Goal: Find specific page/section

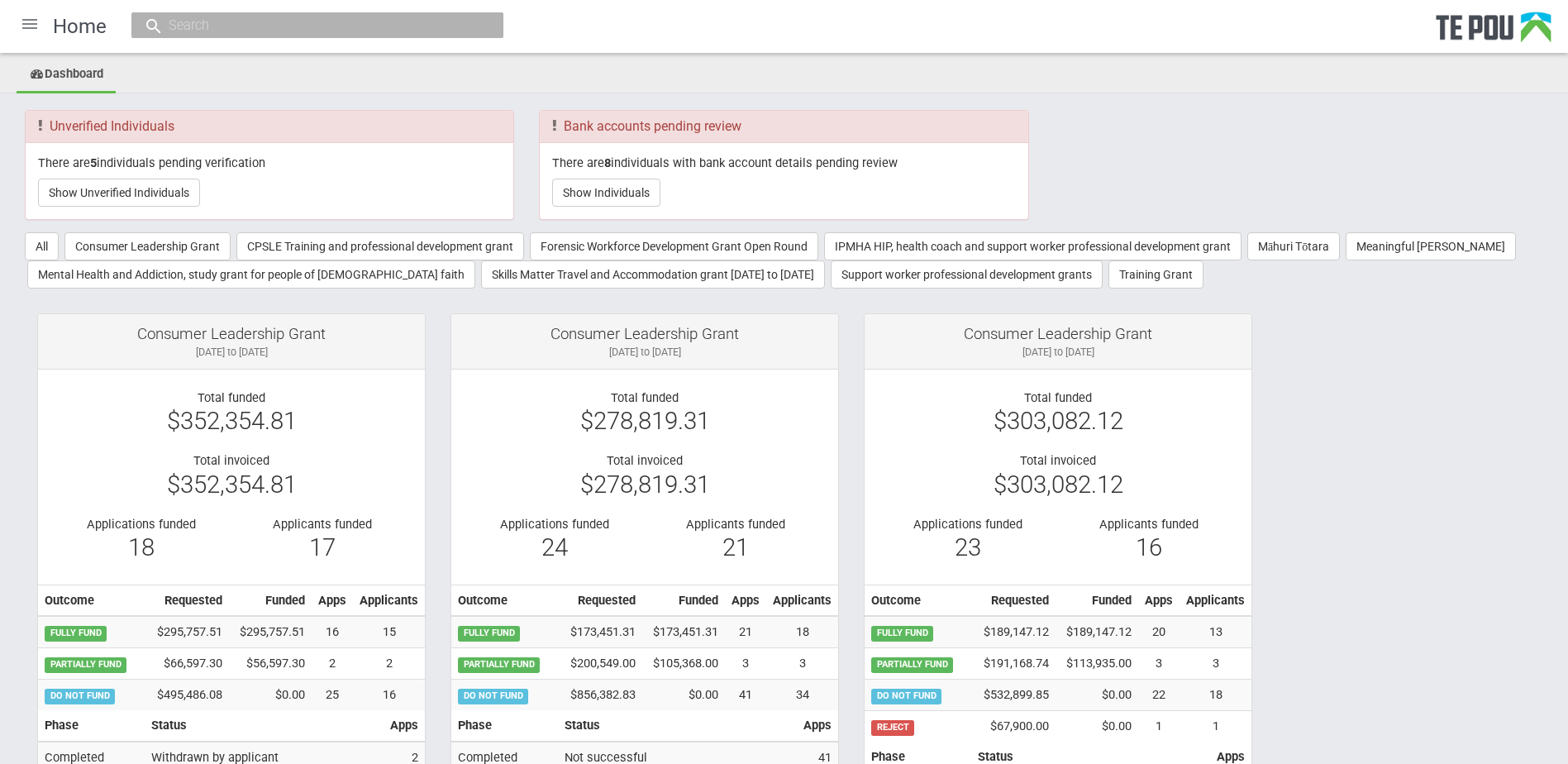
click at [35, 23] on div at bounding box center [30, 23] width 39 height 39
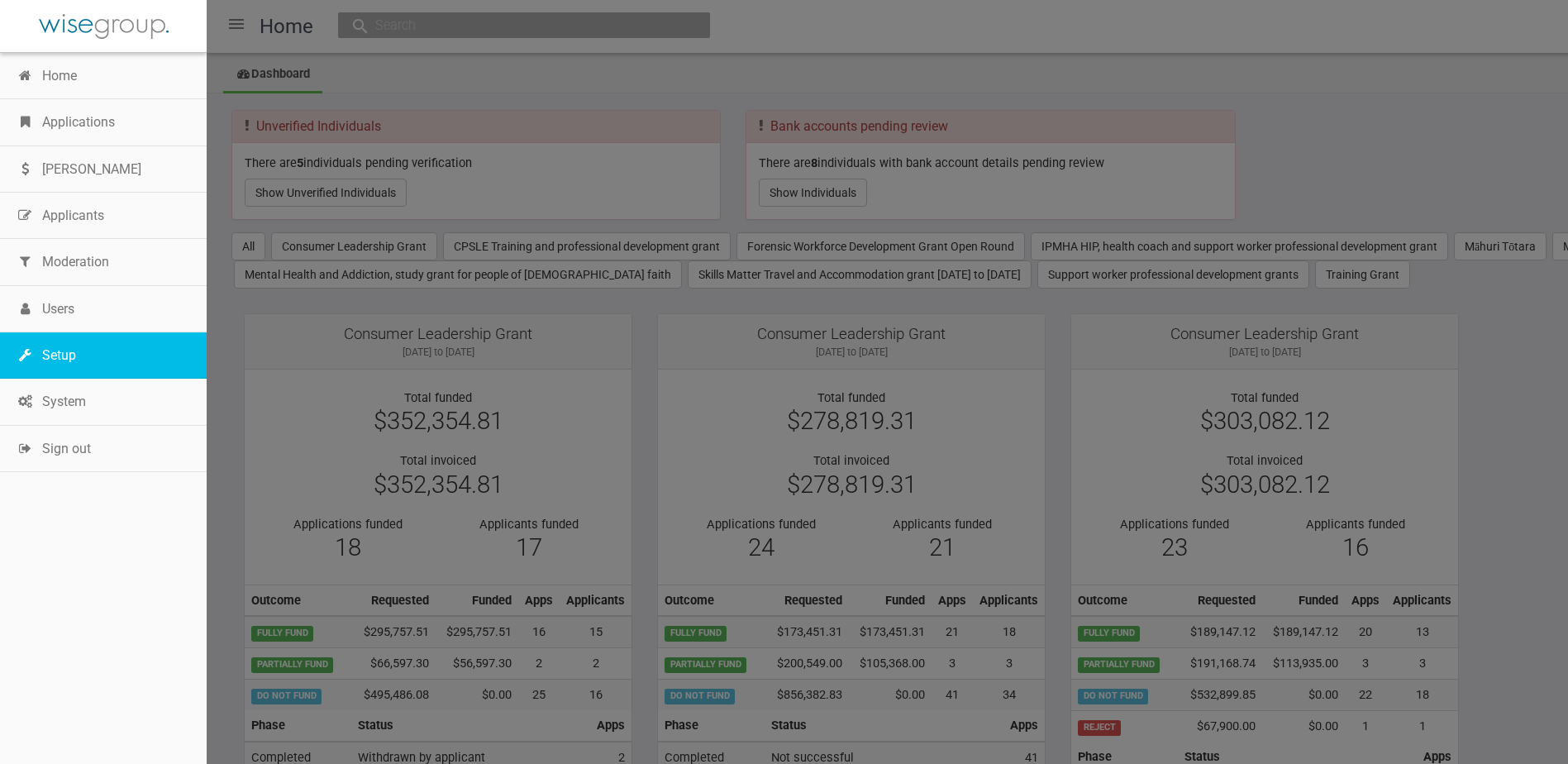
click at [93, 361] on link "Setup" at bounding box center [103, 354] width 207 height 46
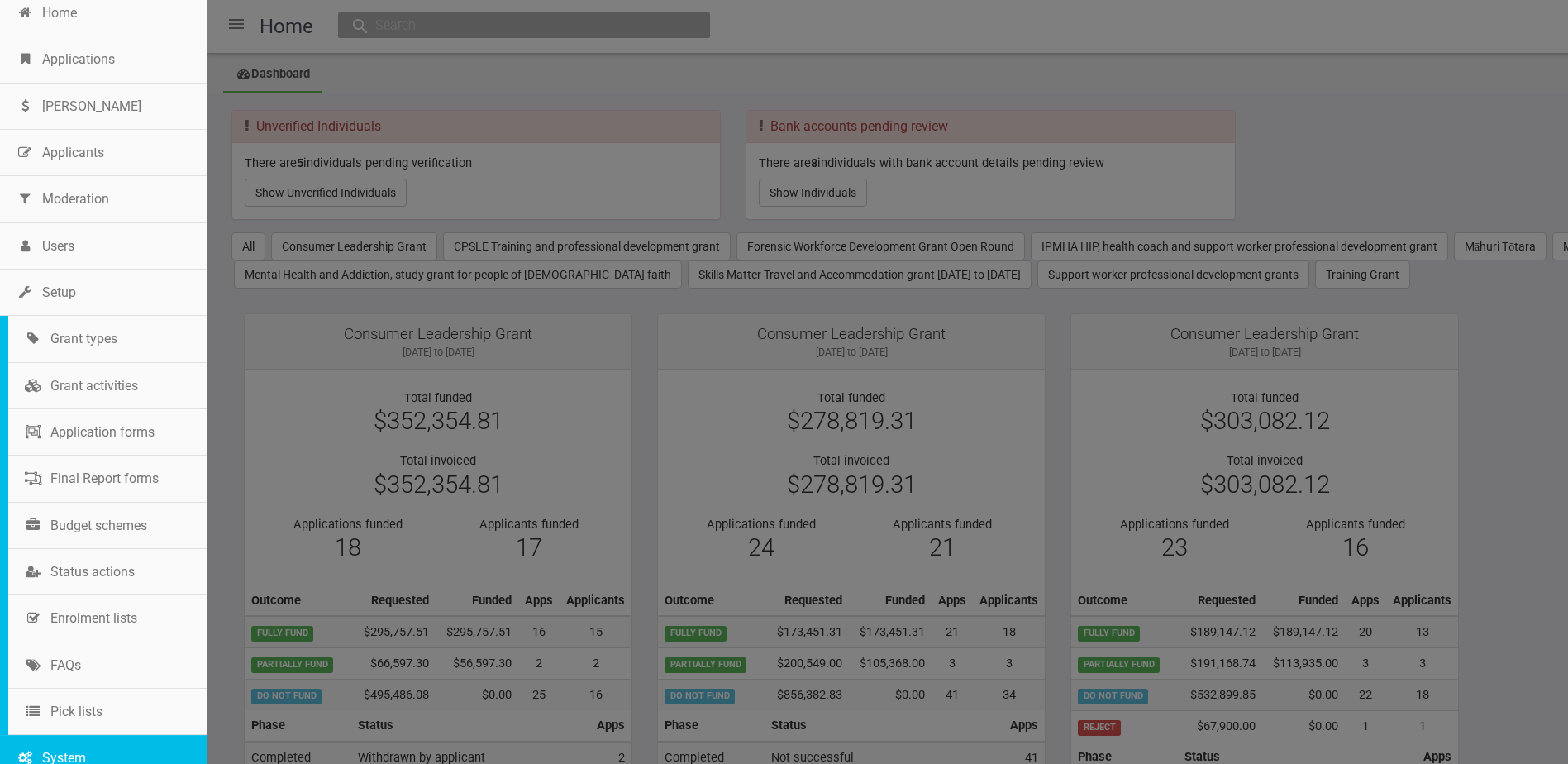
scroll to position [148, 0]
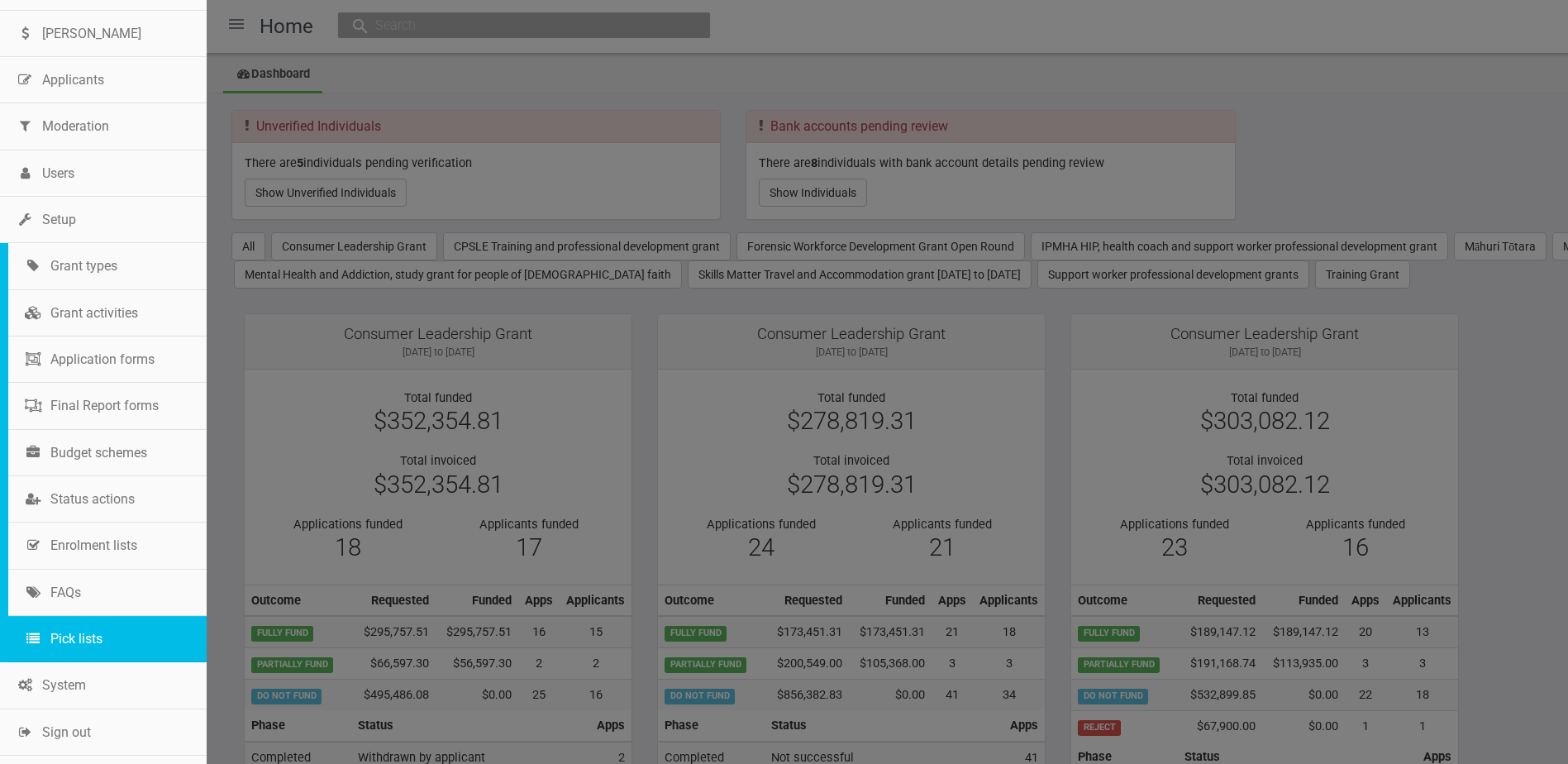
click at [94, 640] on link "Pick lists" at bounding box center [108, 638] width 198 height 46
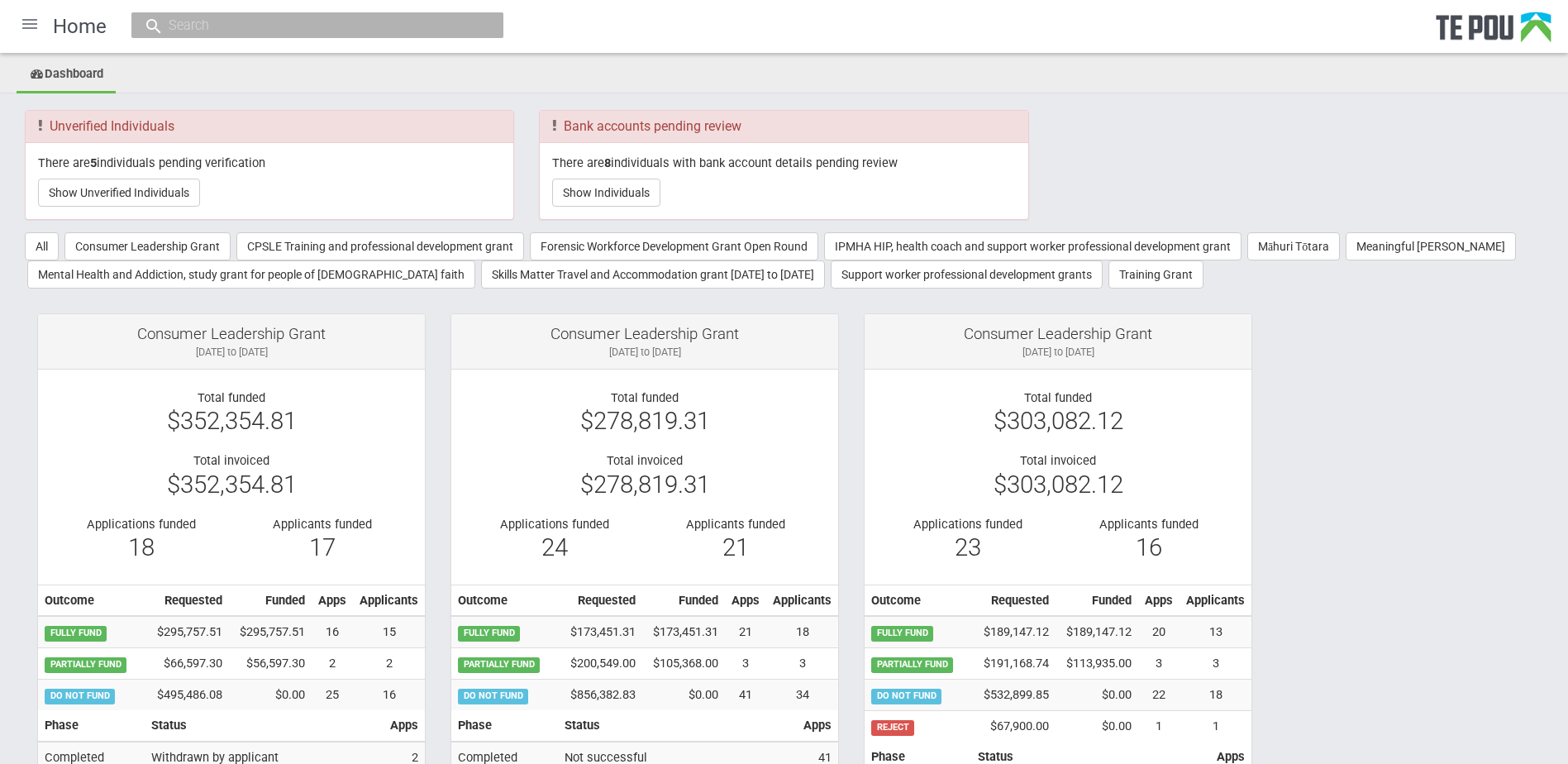
scroll to position [0, 0]
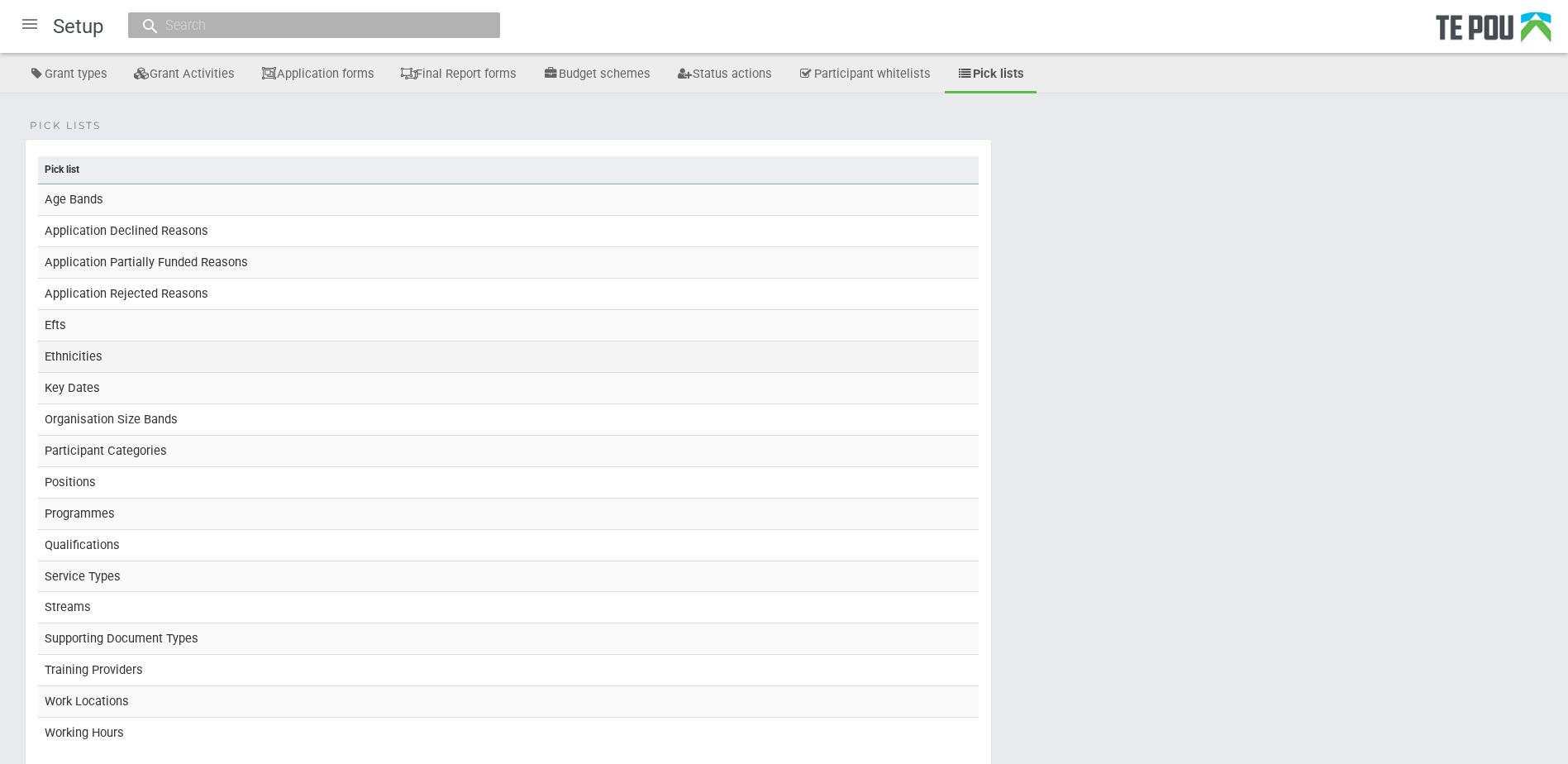
click at [124, 356] on td "Ethnicities" at bounding box center [509, 356] width 941 height 32
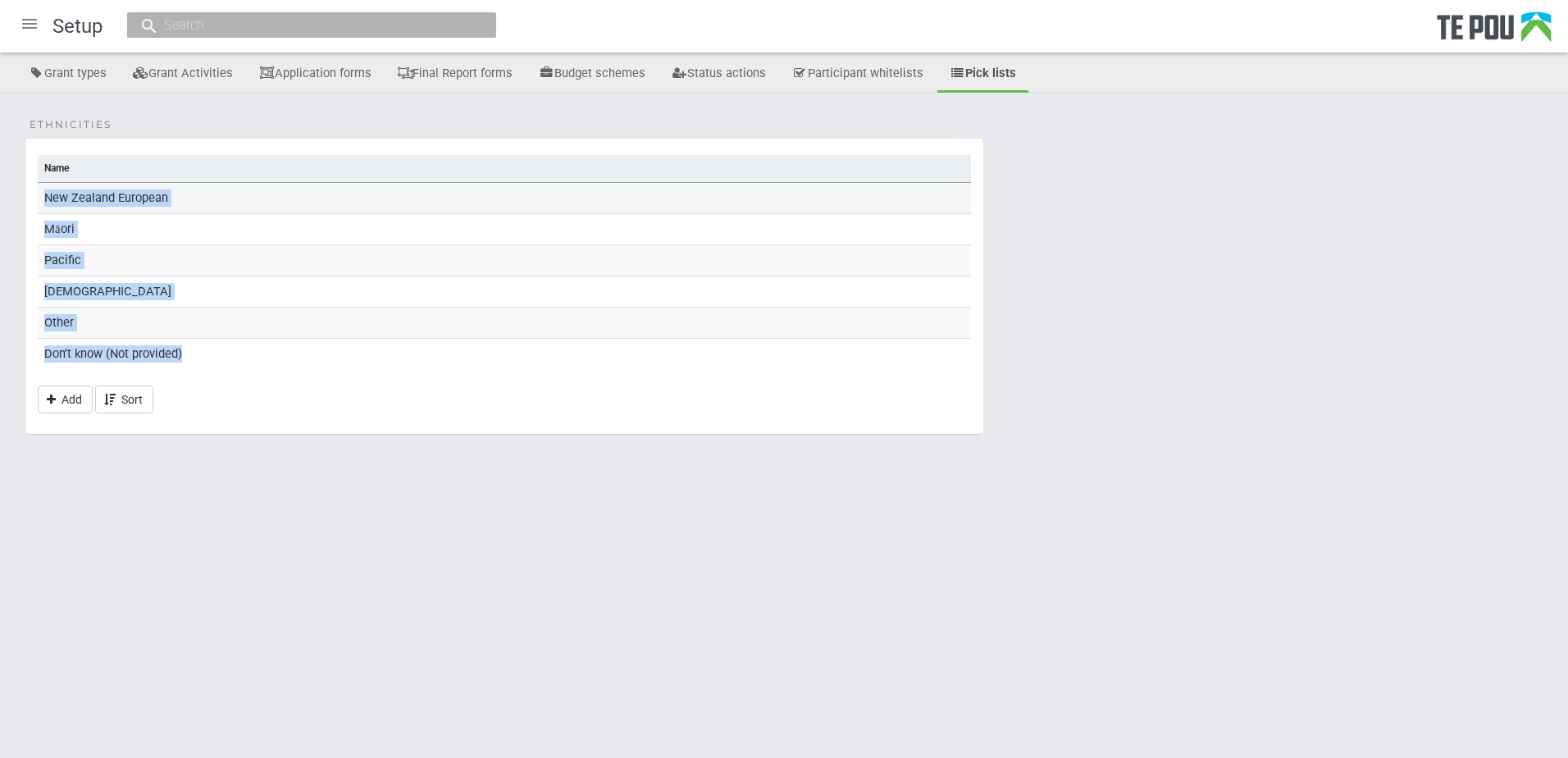
drag, startPoint x: 201, startPoint y: 355, endPoint x: 44, endPoint y: 199, distance: 221.3
click at [44, 199] on tbody "New Zealand European Māori Pacific Asian Other Don’t know (Not provided)" at bounding box center [505, 276] width 933 height 186
copy tbody "New Zealand European Māori Pacific Asian Other Don’t know (Not provided)"
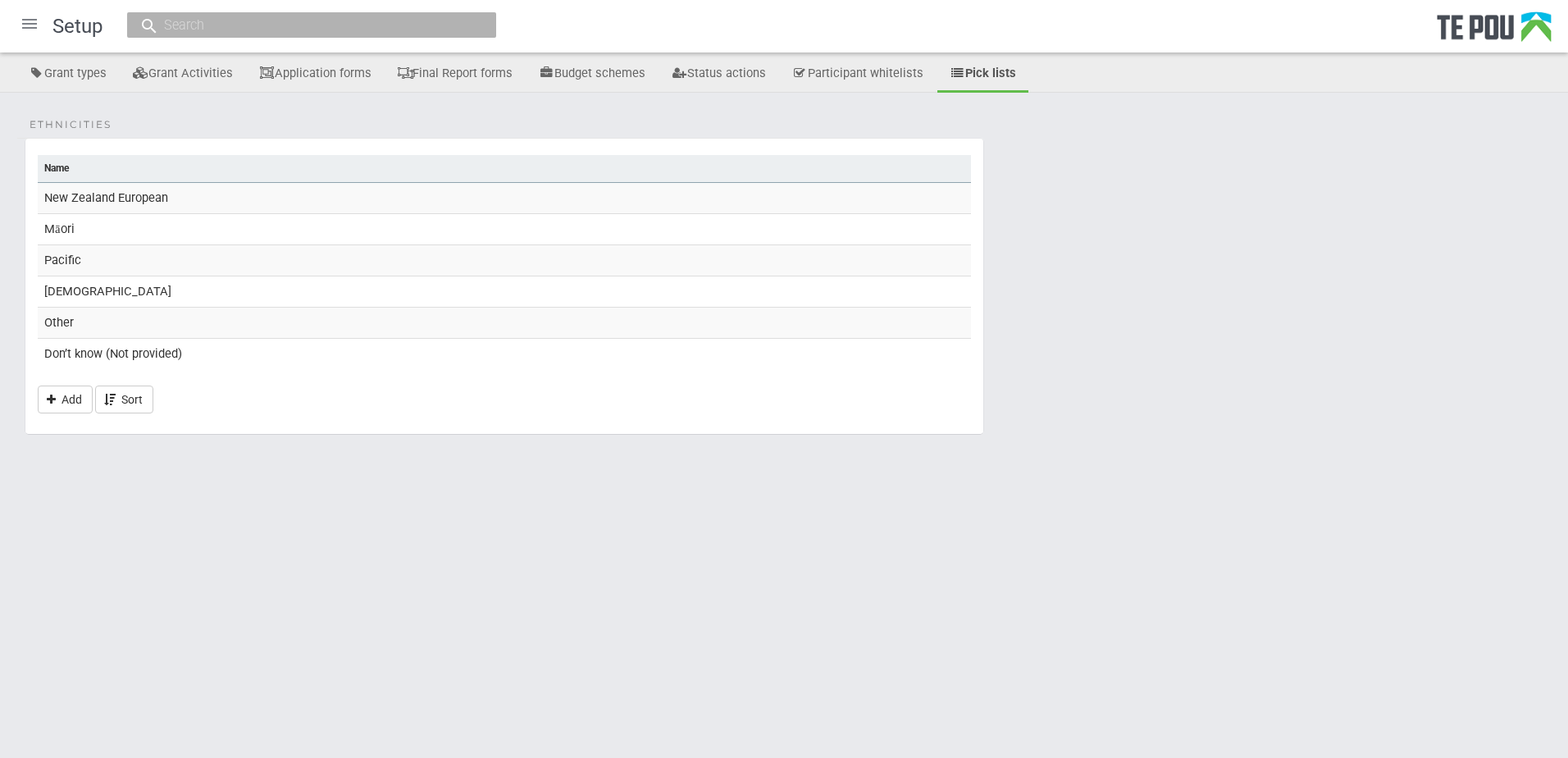
click at [235, 707] on html "Home Applications Grant rounds Applicants Organisations Individuals Moderation …" at bounding box center [784, 379] width 1568 height 758
